Goal: Task Accomplishment & Management: Manage account settings

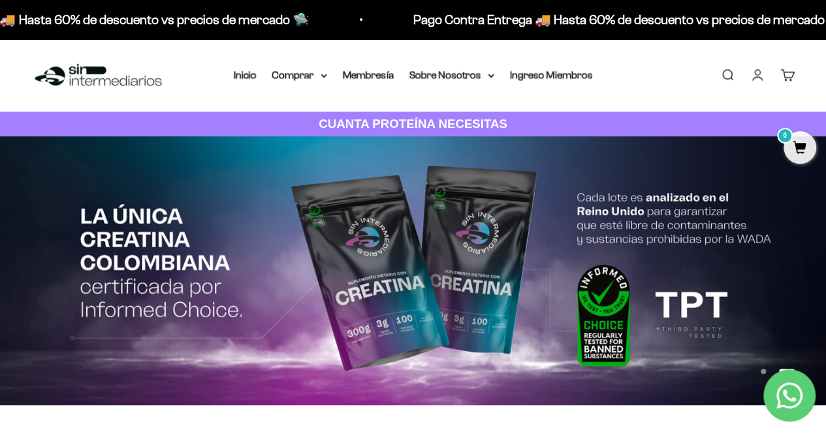
click at [756, 72] on link "Iniciar sesión" at bounding box center [757, 75] width 14 height 14
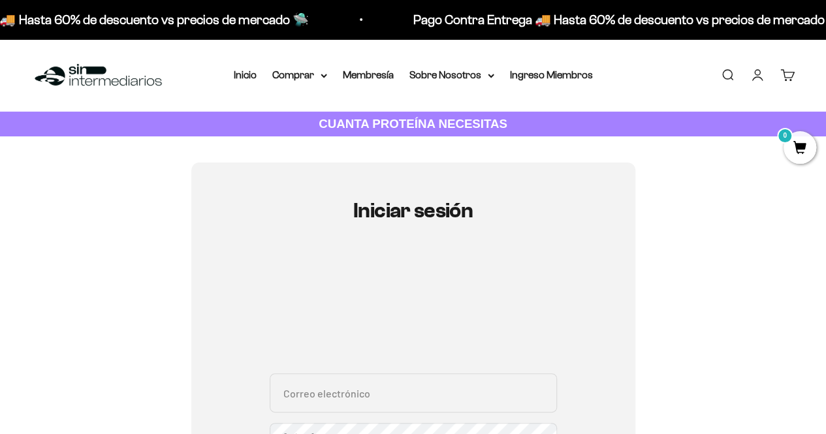
click at [415, 384] on input "Correo electrónico" at bounding box center [413, 392] width 287 height 39
